Goal: Task Accomplishment & Management: Manage account settings

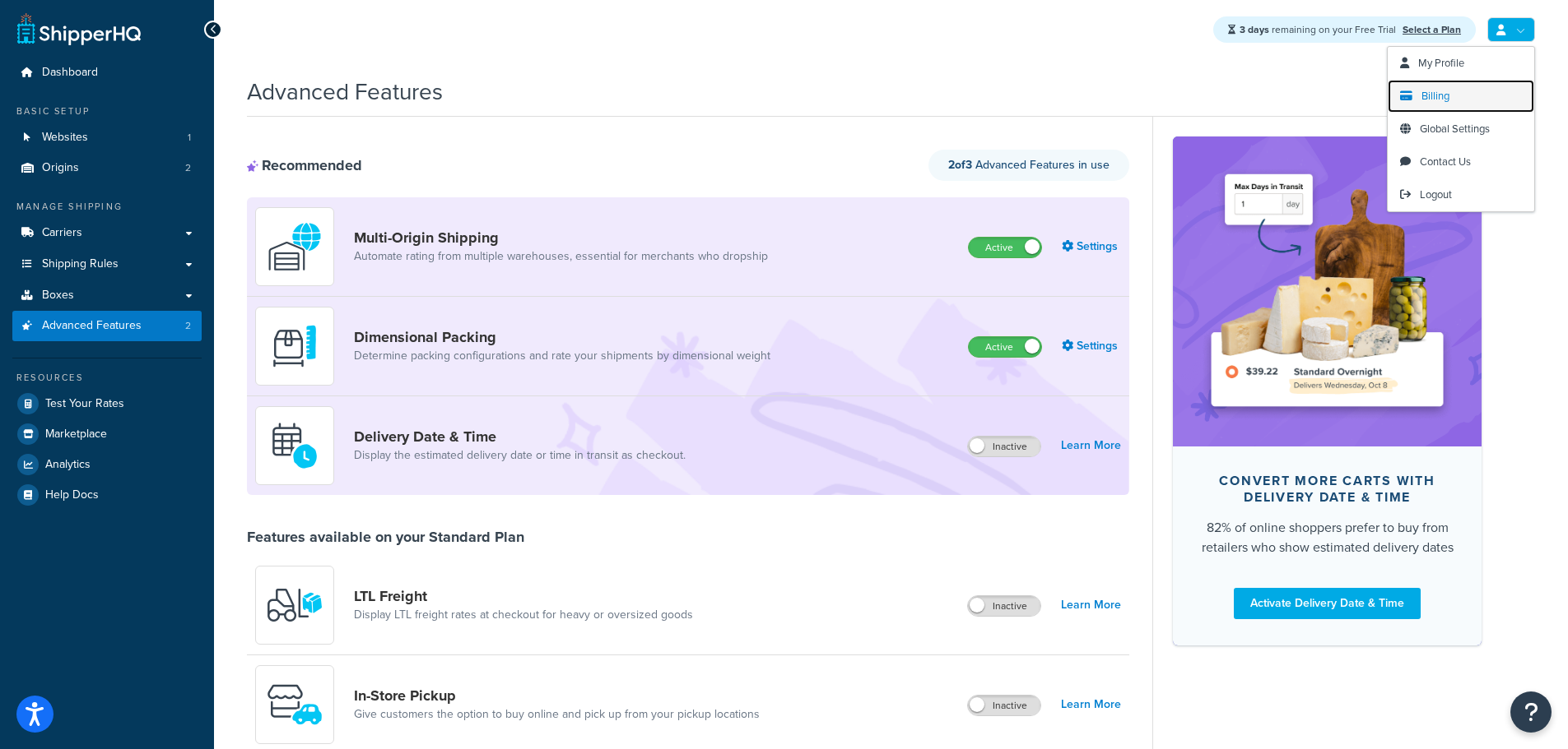
drag, startPoint x: 1458, startPoint y: 91, endPoint x: 1441, endPoint y: 99, distance: 18.8
click at [1458, 91] on link "Billing" at bounding box center [1460, 96] width 147 height 33
